Goal: Information Seeking & Learning: Learn about a topic

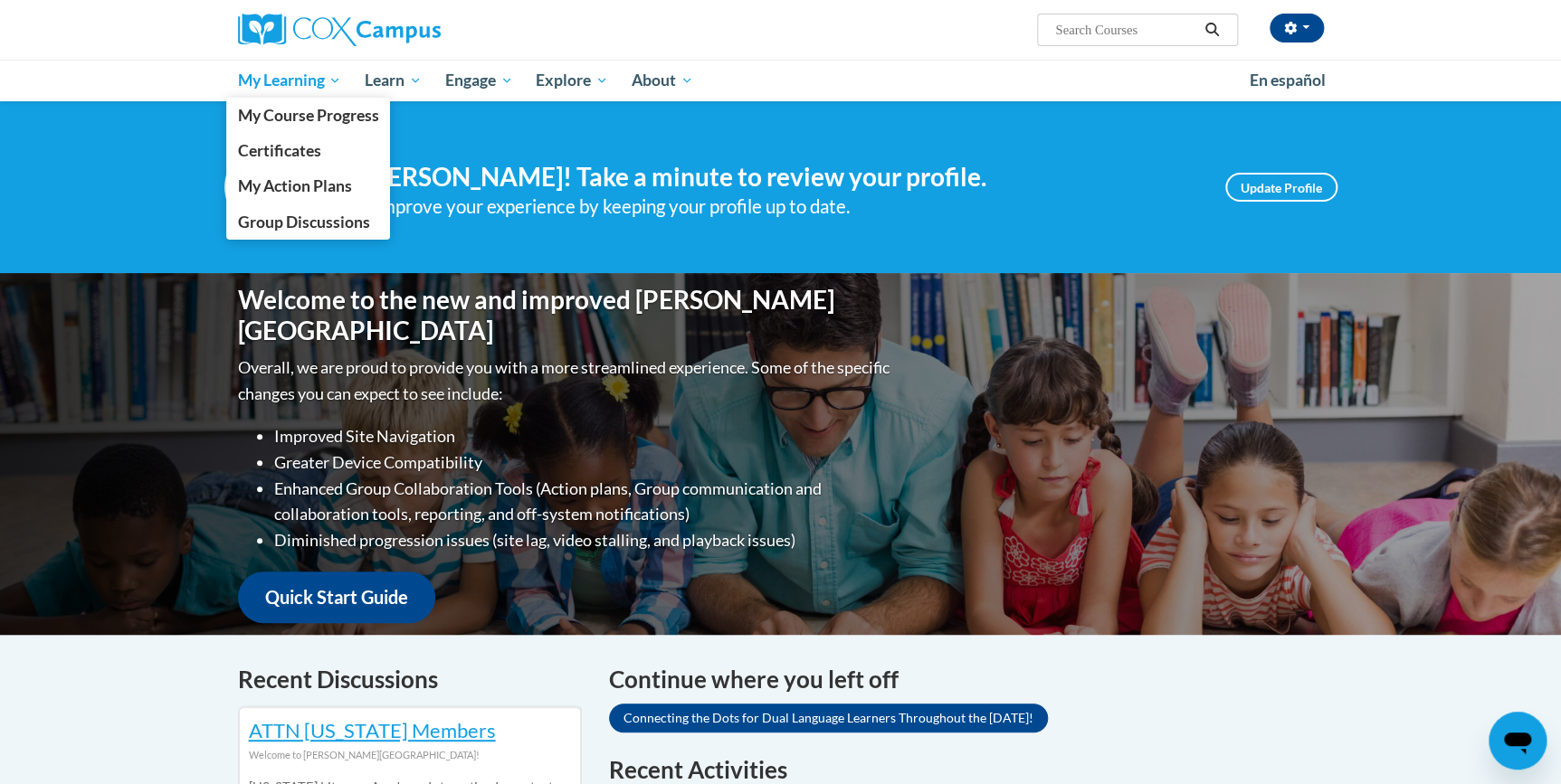
click at [296, 81] on span "My Learning" at bounding box center [288, 80] width 104 height 22
click at [302, 118] on span "My Course Progress" at bounding box center [307, 114] width 141 height 19
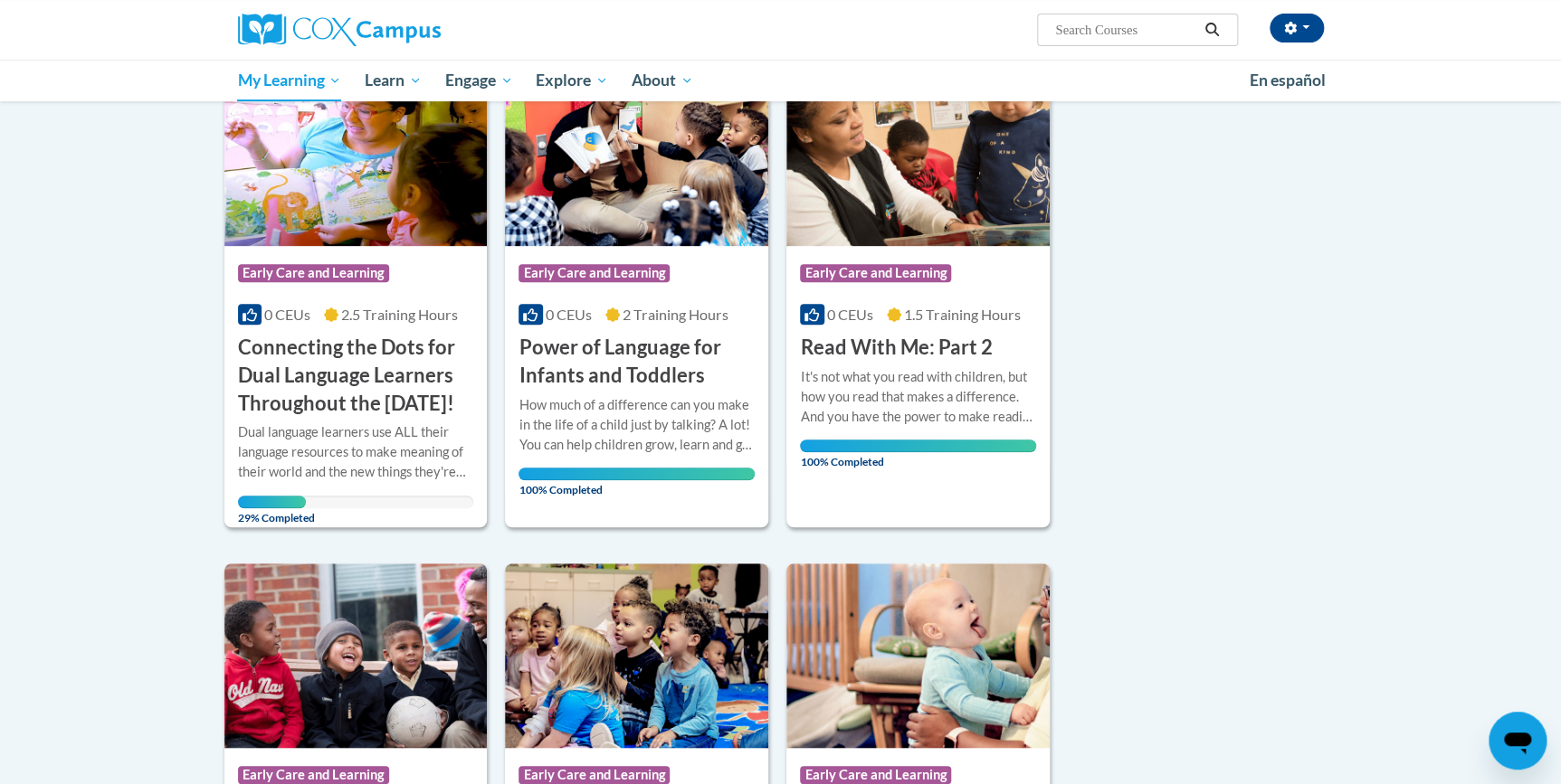
scroll to position [328, 0]
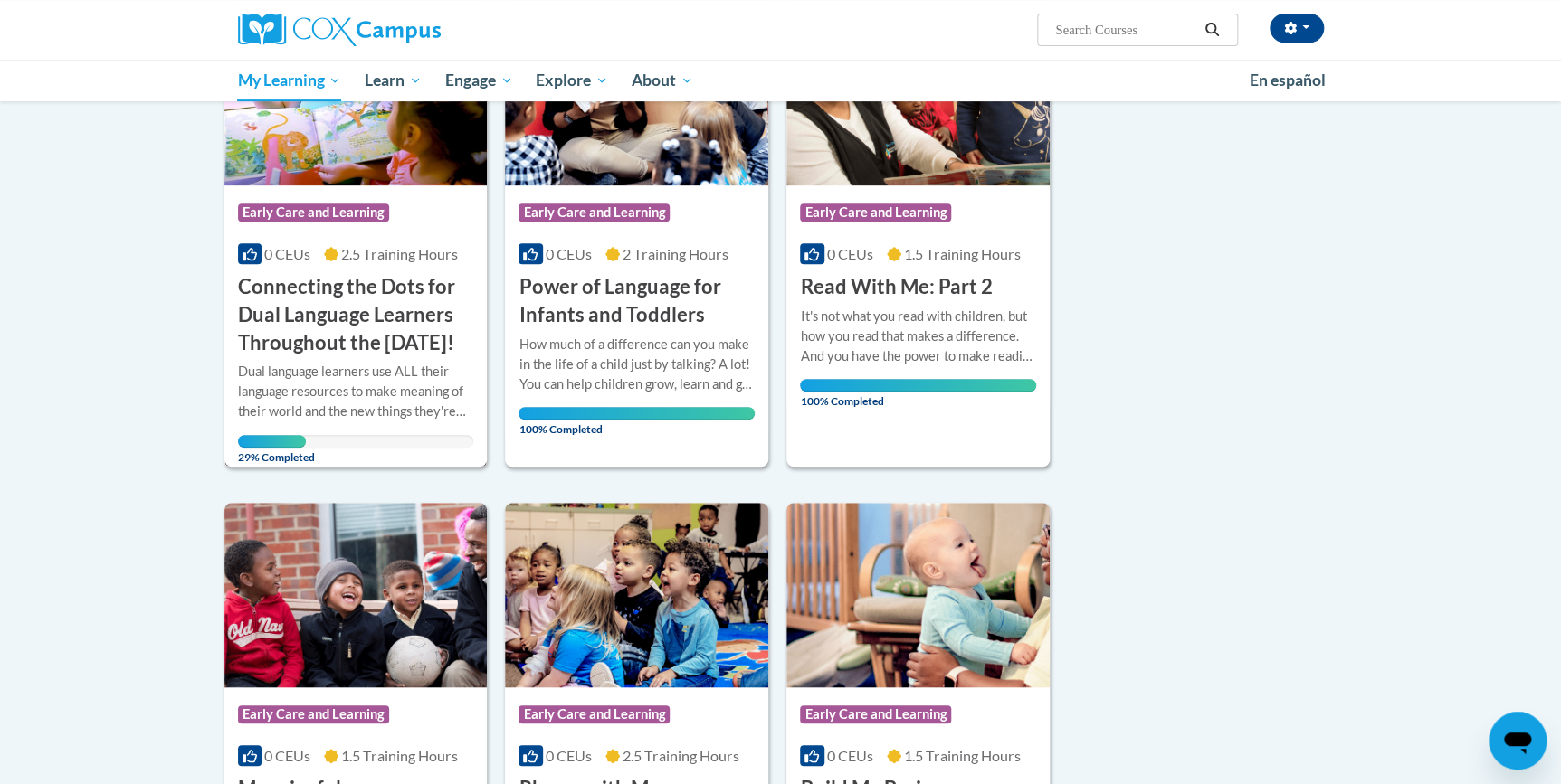
click at [356, 298] on h3 "Connecting the Dots for Dual Language Learners Throughout the [DATE]!" at bounding box center [356, 315] width 237 height 83
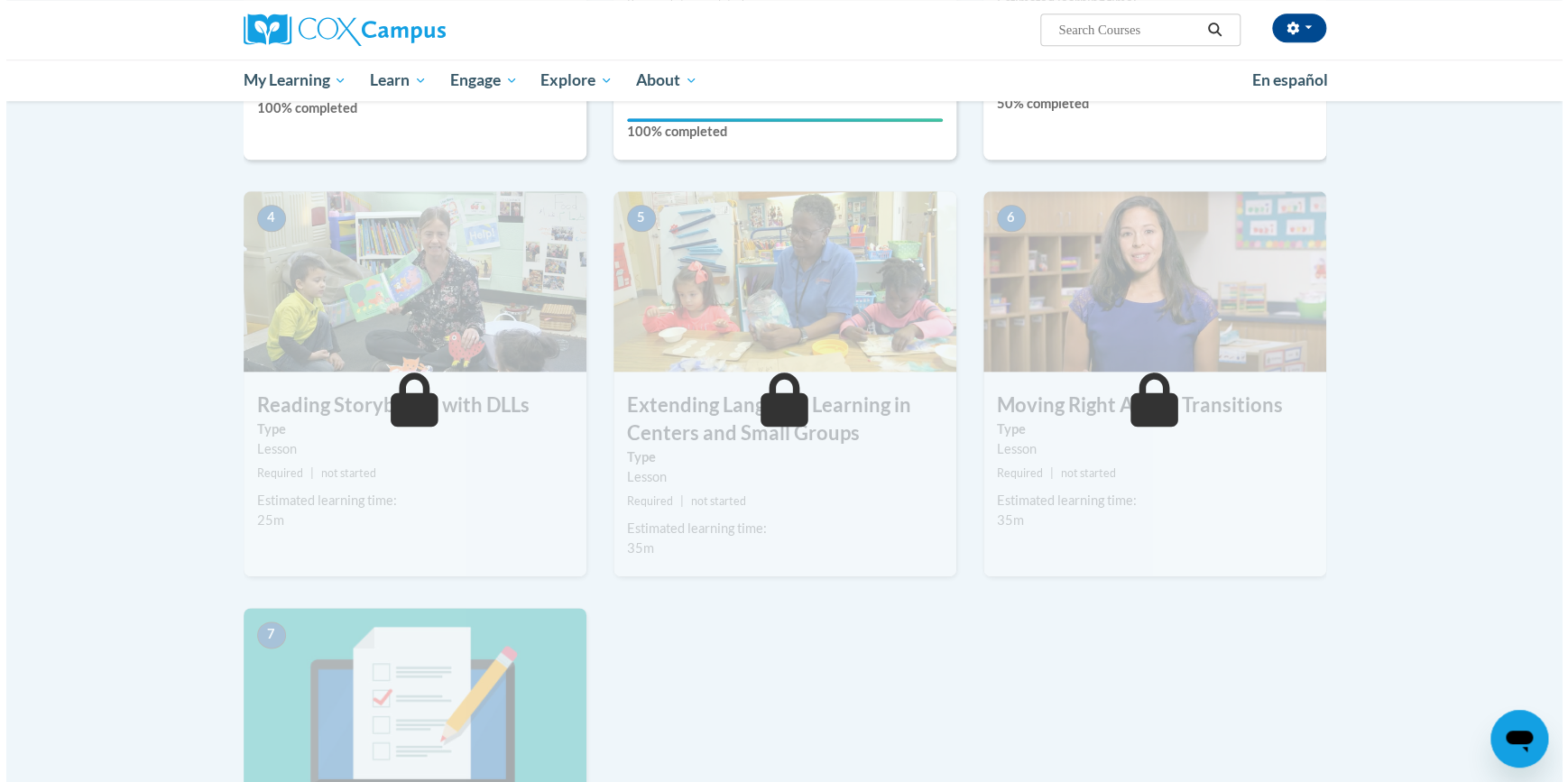
scroll to position [492, 0]
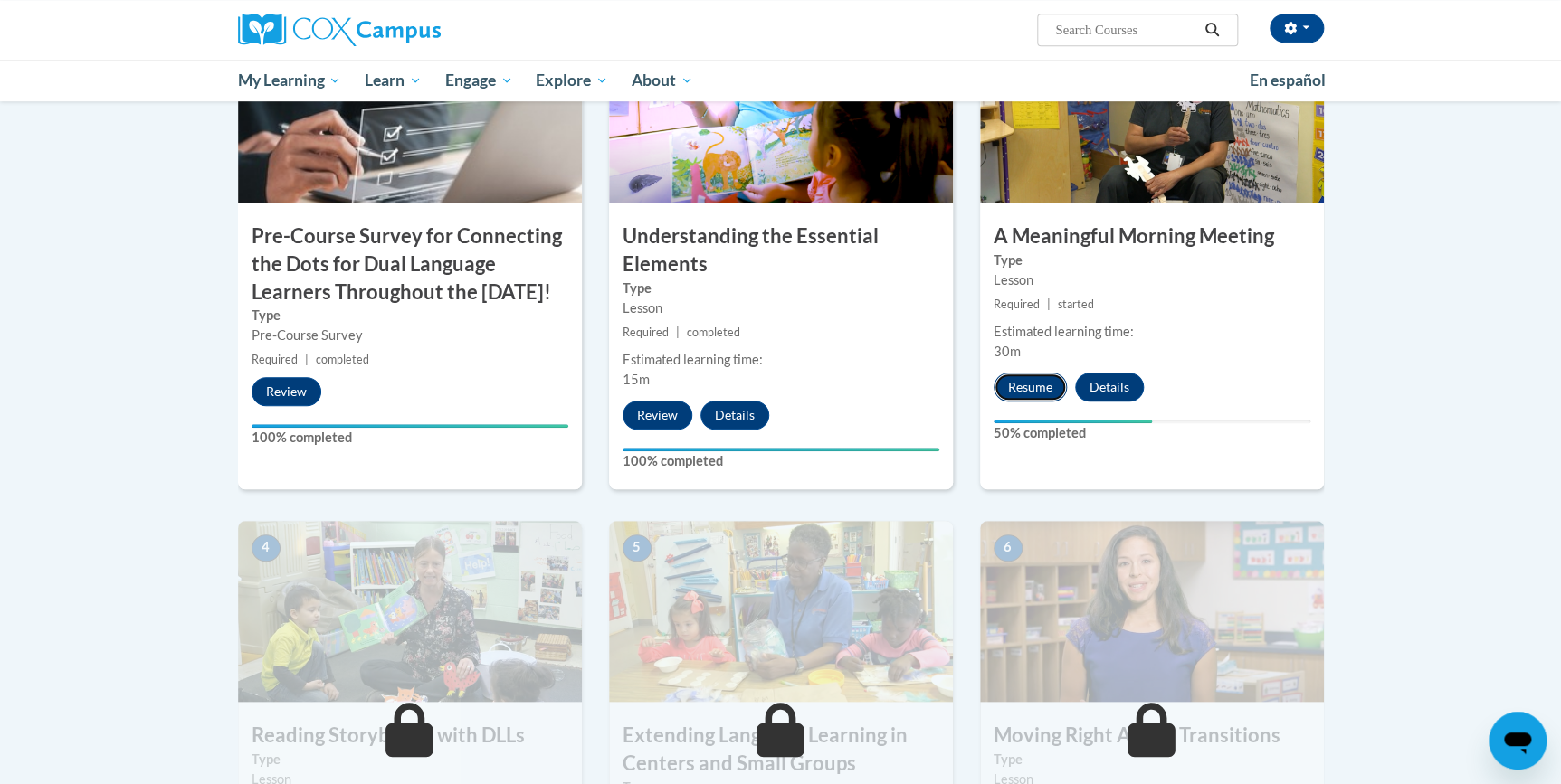
click at [1038, 378] on button "Resume" at bounding box center [1030, 387] width 74 height 29
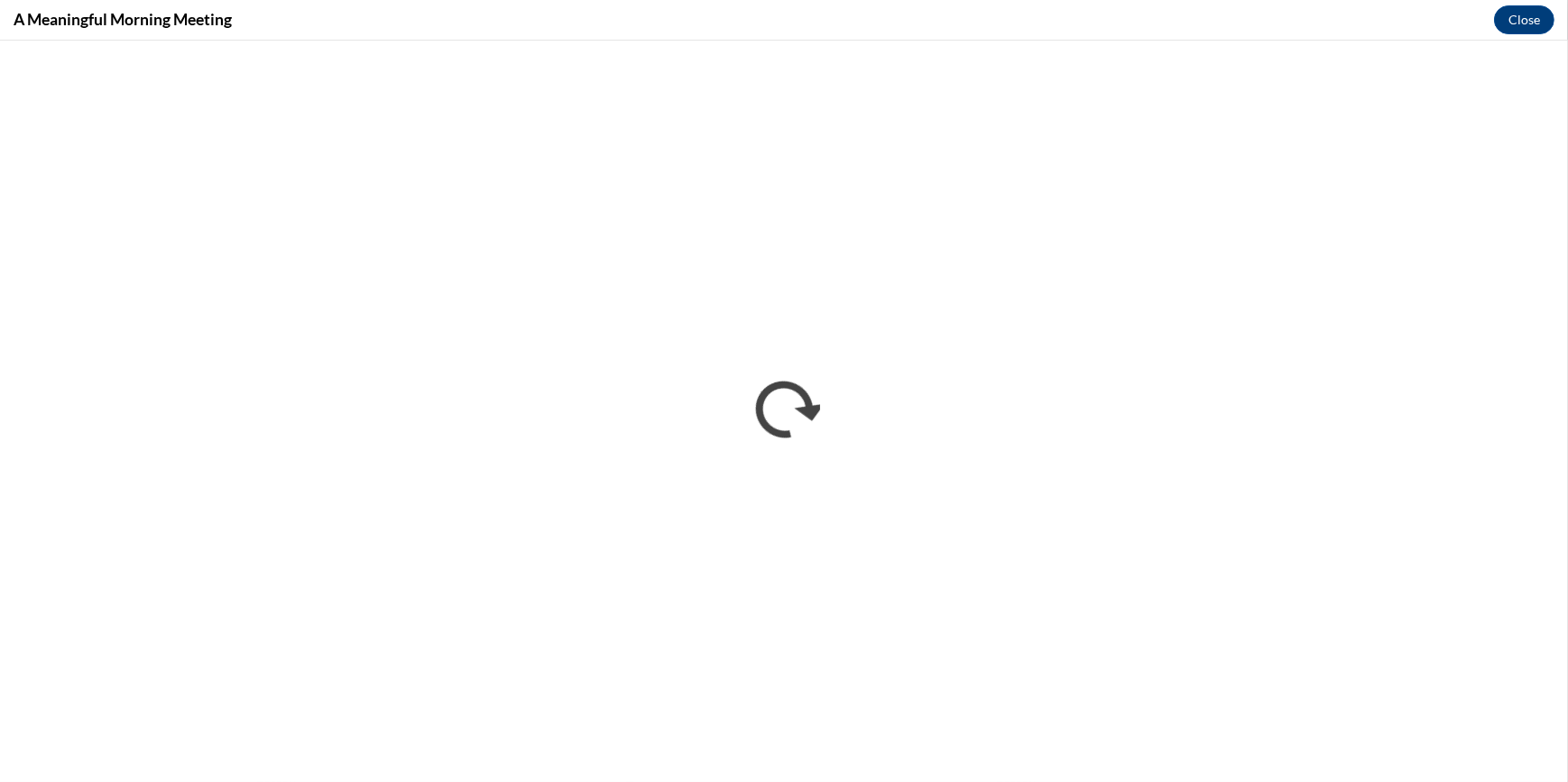
scroll to position [0, 0]
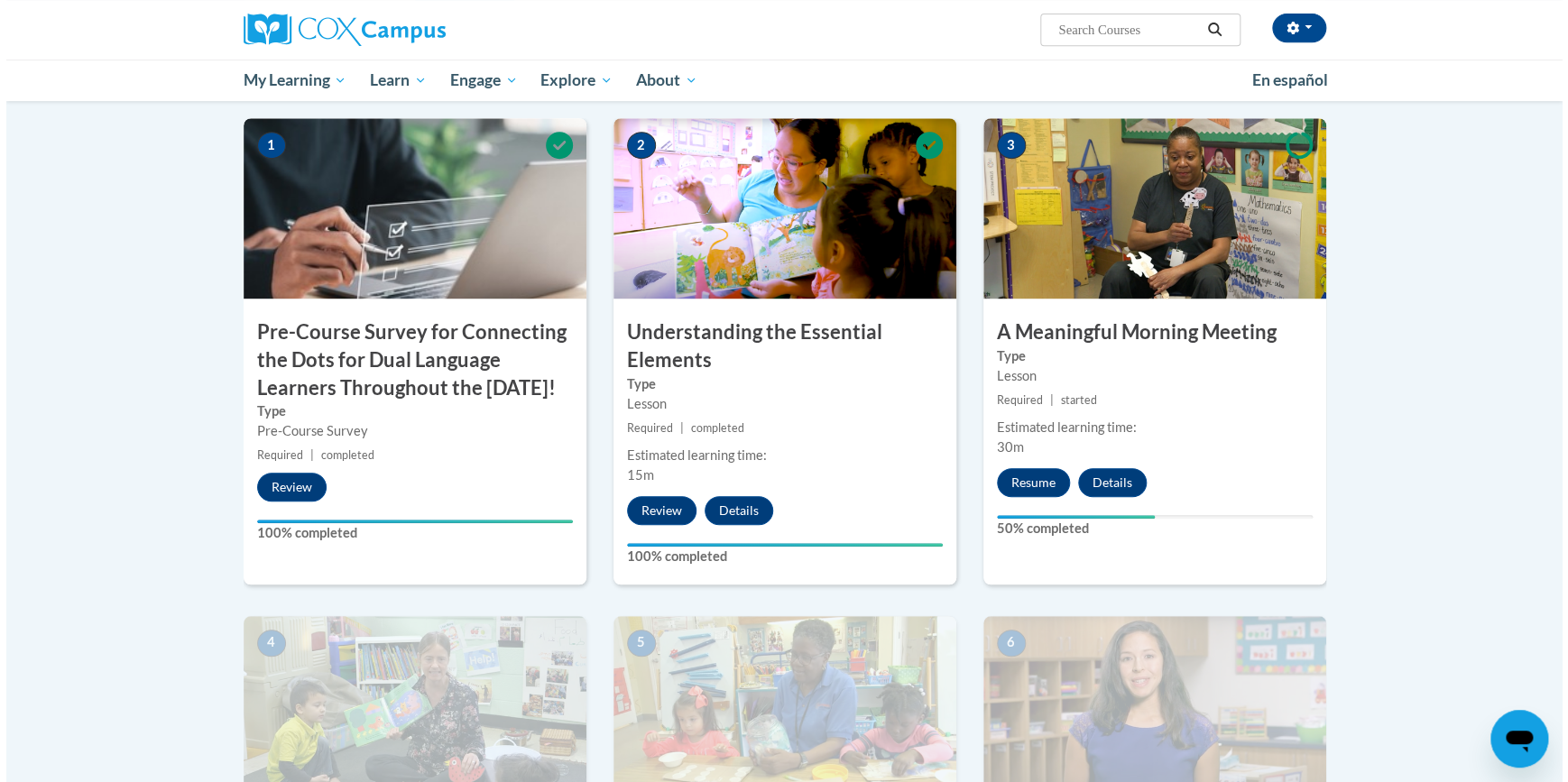
scroll to position [492, 0]
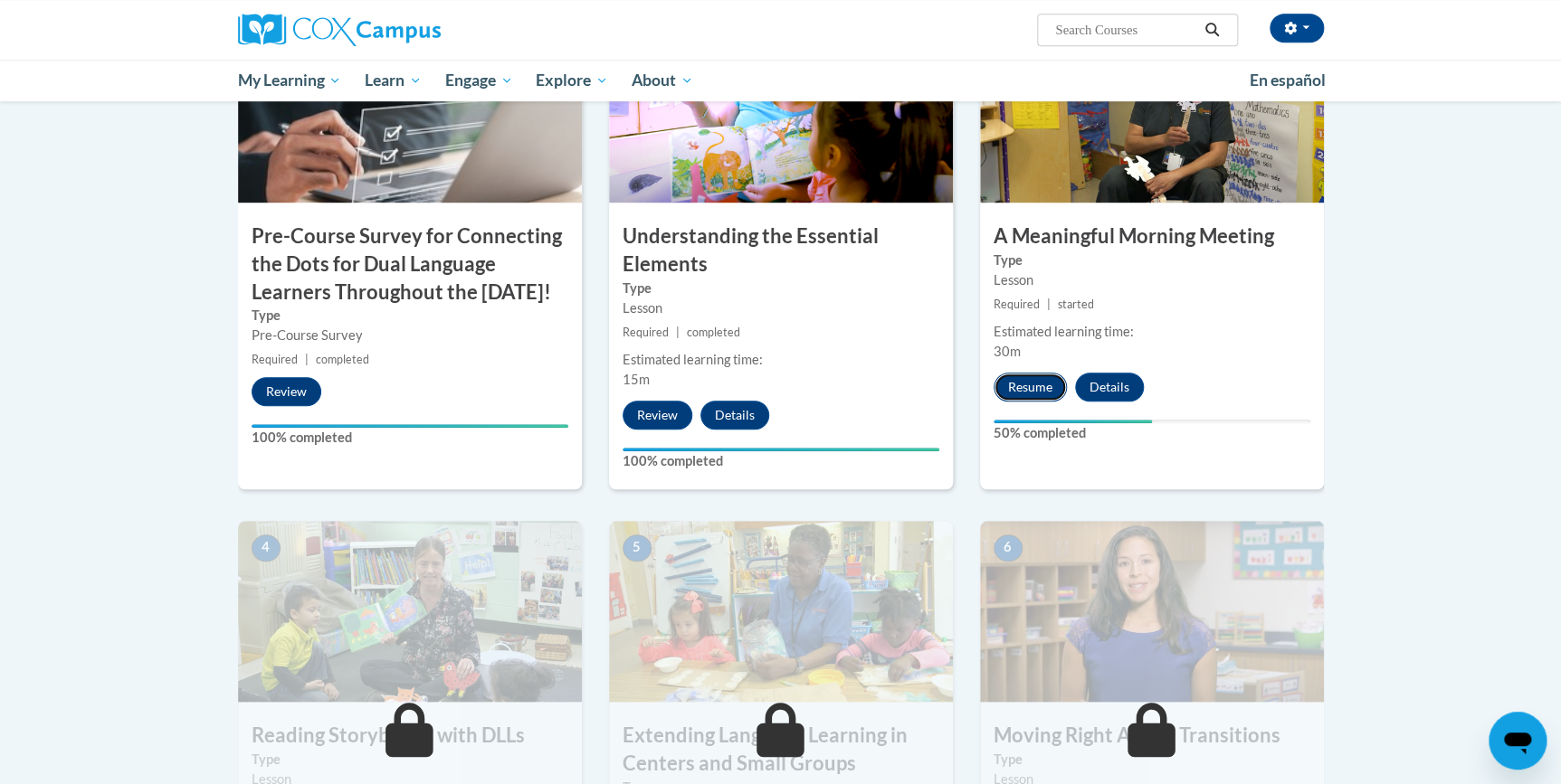
click at [1050, 383] on button "Resume" at bounding box center [1030, 387] width 74 height 29
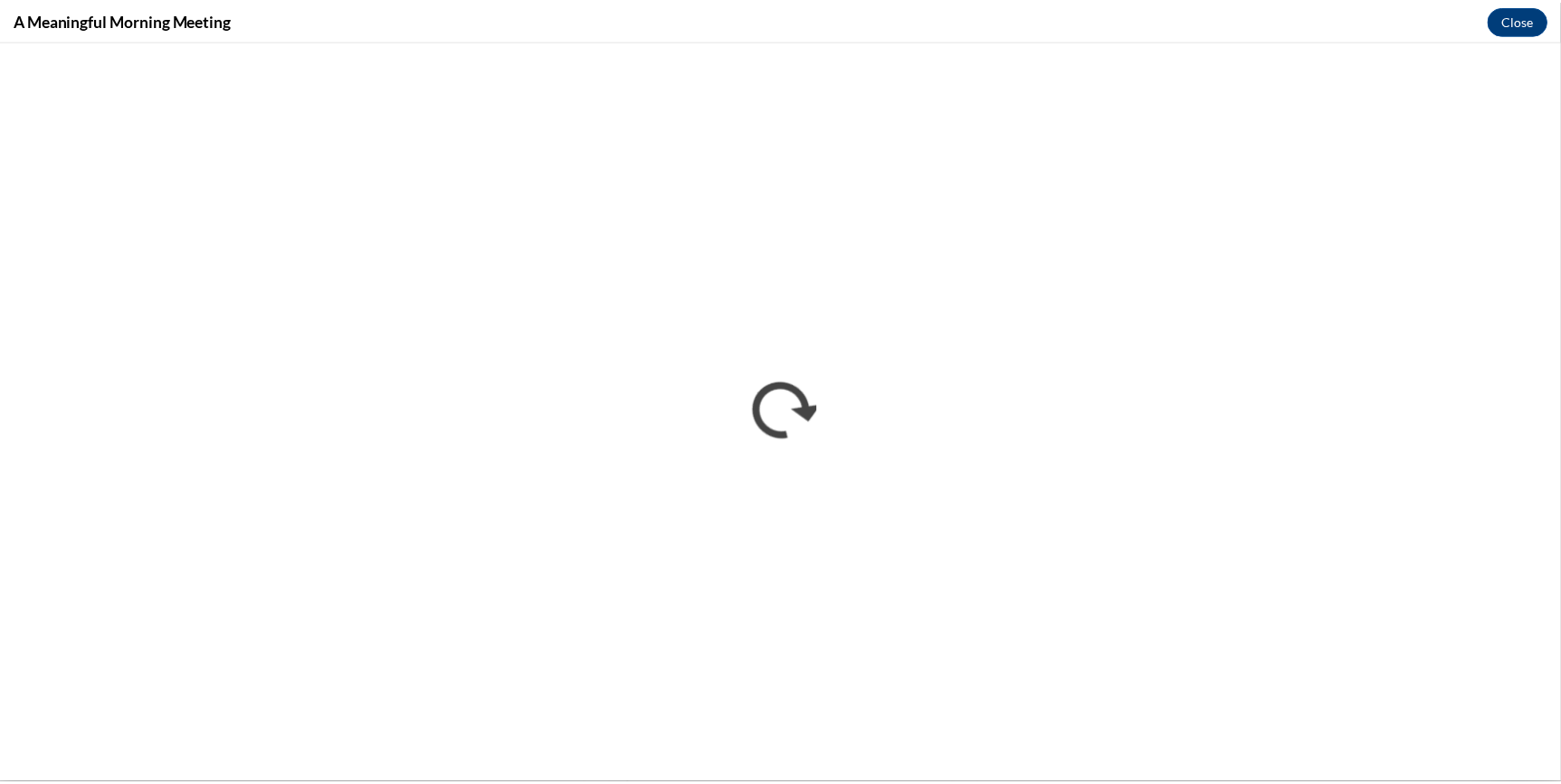
scroll to position [0, 0]
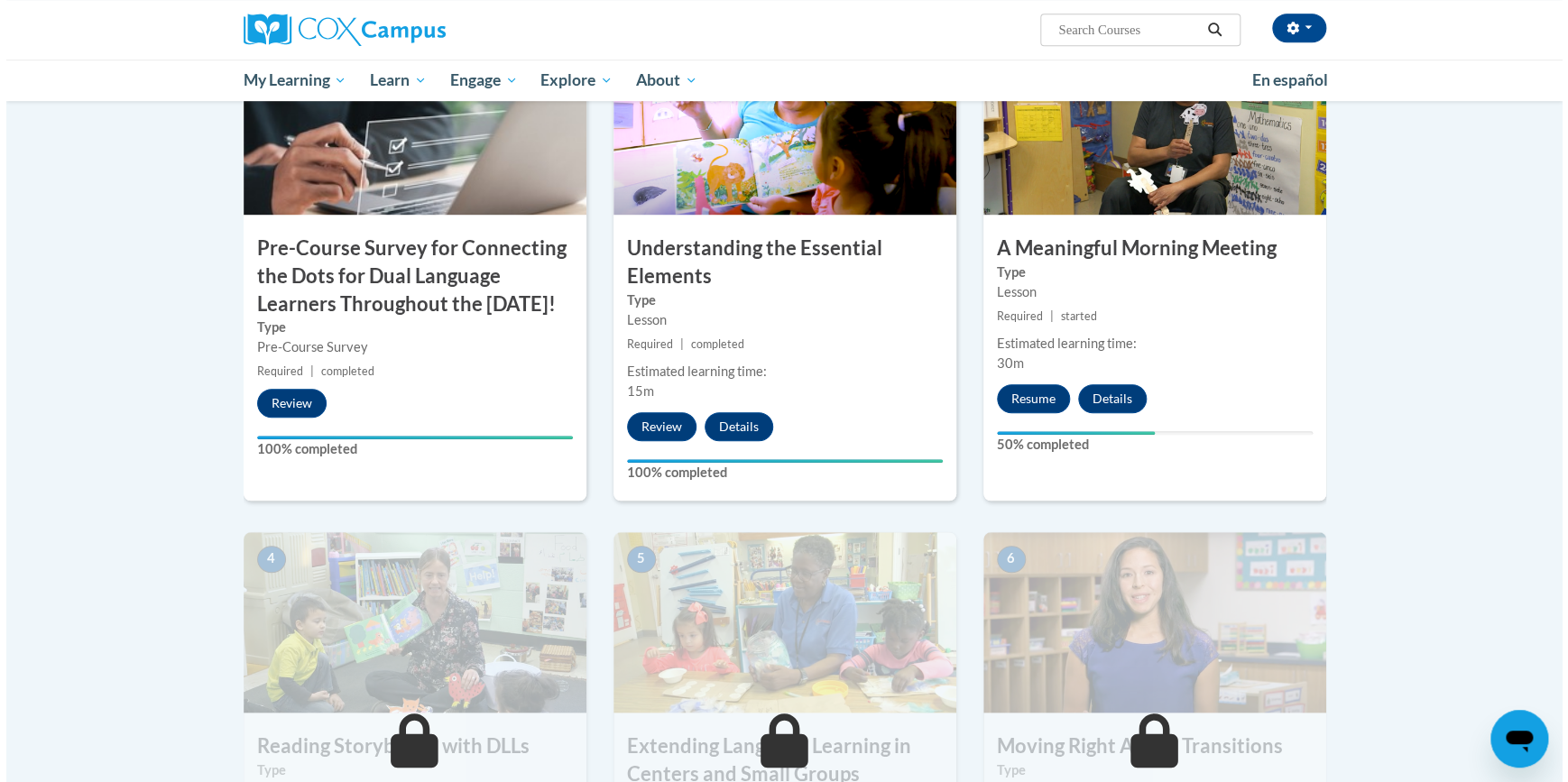
scroll to position [737, 0]
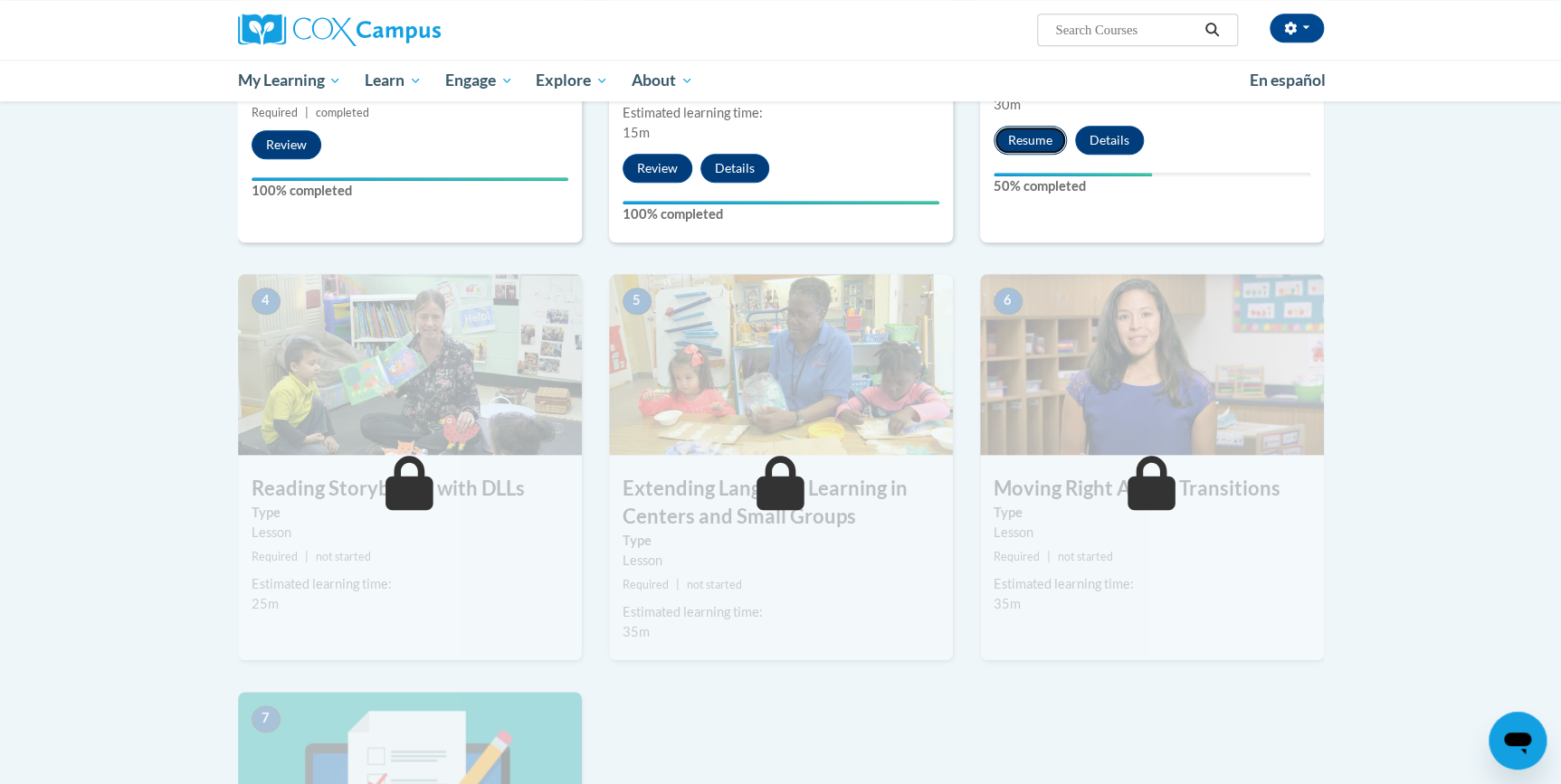
click at [1004, 141] on button "Resume" at bounding box center [1030, 140] width 74 height 29
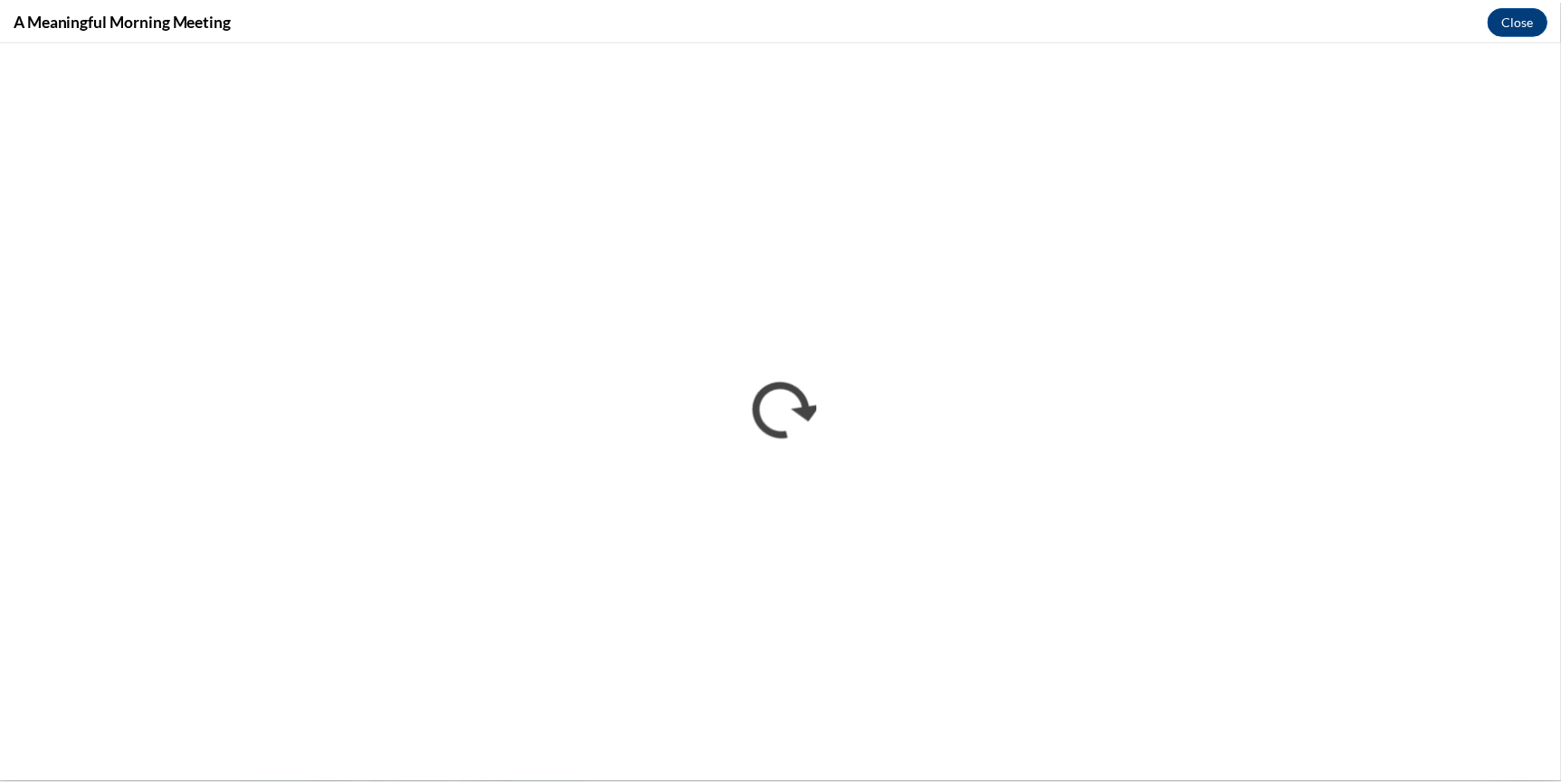
scroll to position [0, 0]
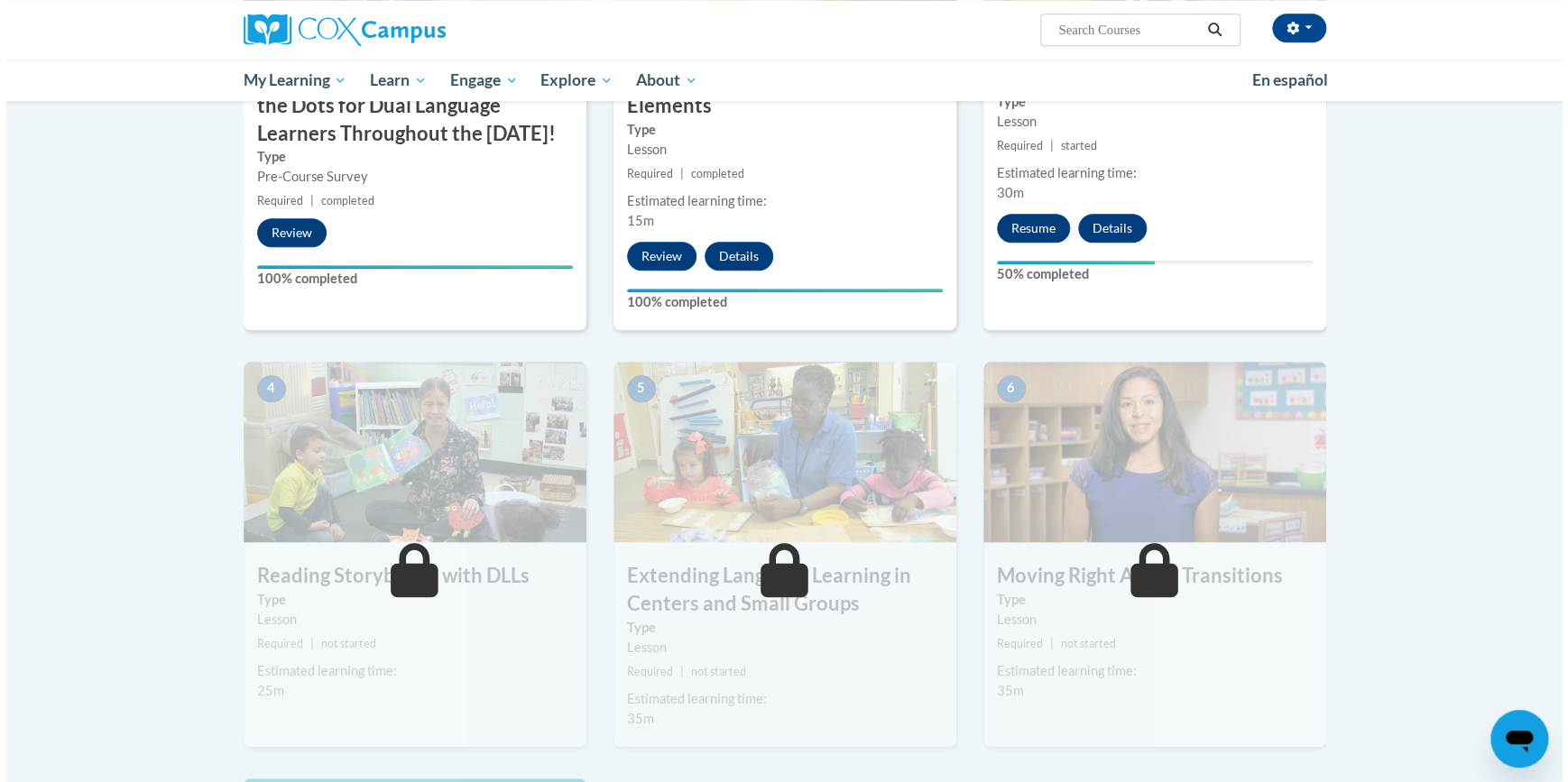
scroll to position [649, 0]
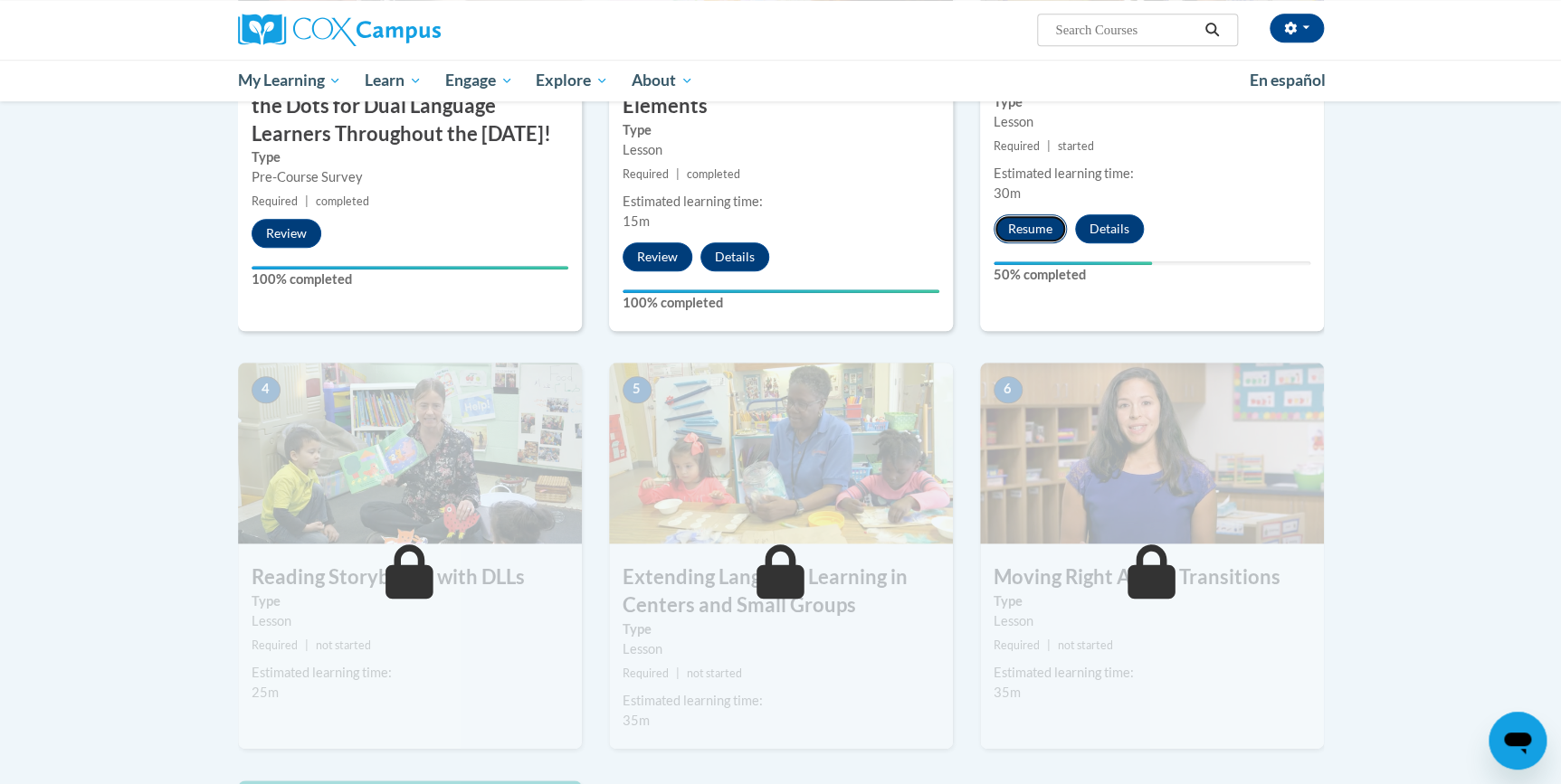
click at [1056, 232] on button "Resume" at bounding box center [1030, 229] width 74 height 29
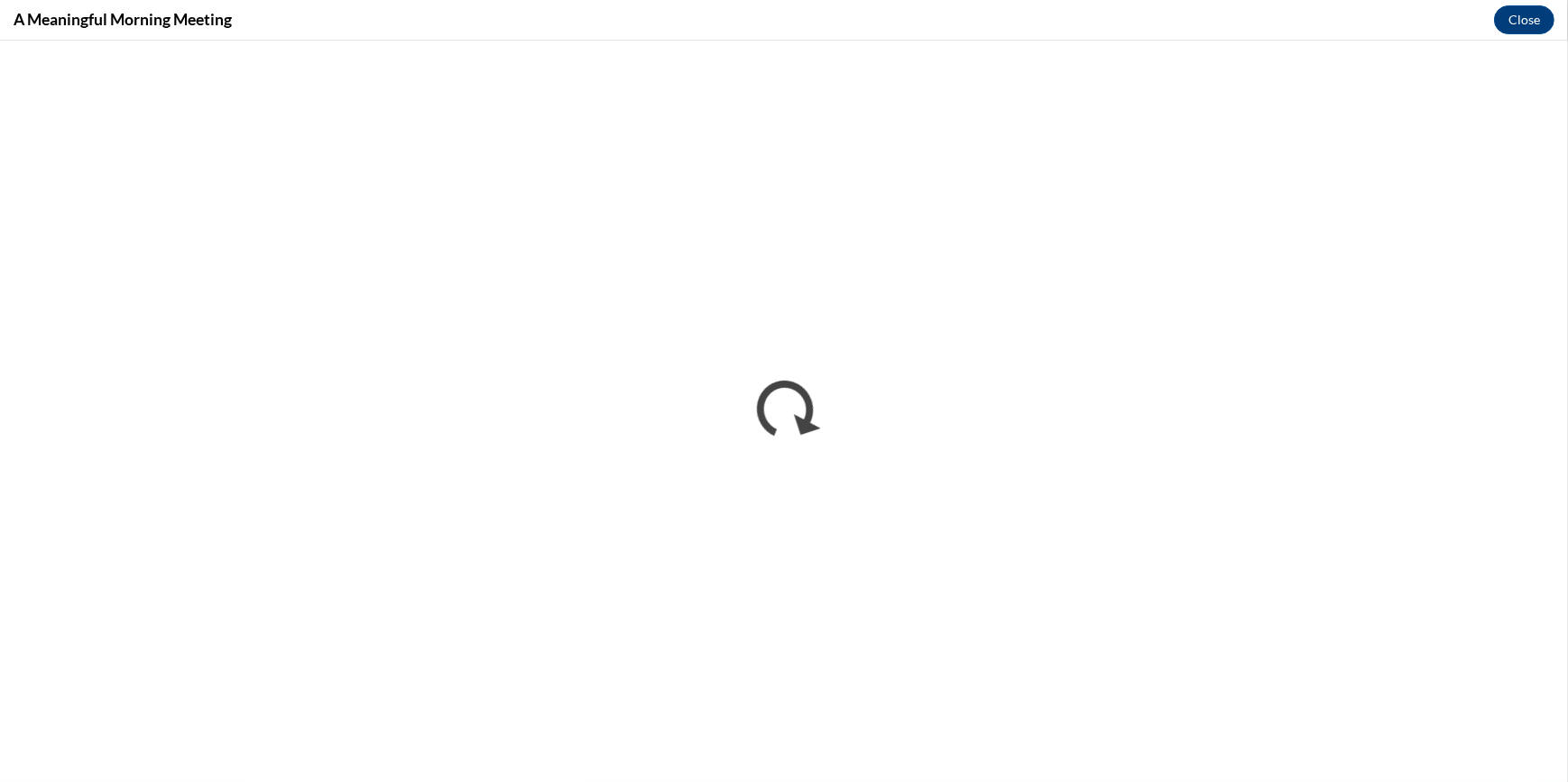
scroll to position [0, 0]
